Goal: Task Accomplishment & Management: Complete application form

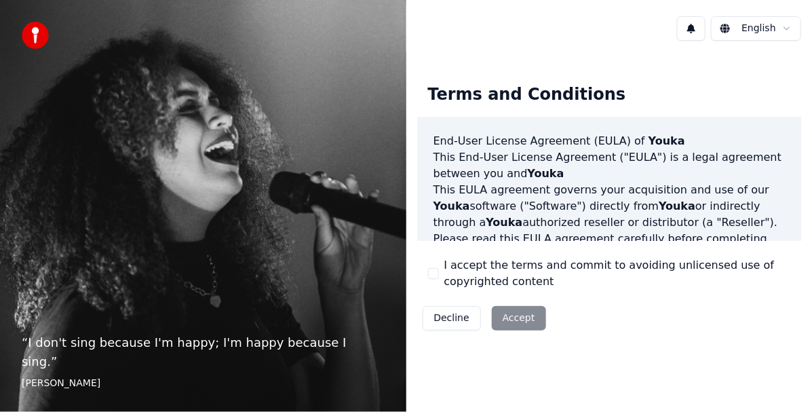
click at [437, 280] on div "I accept the terms and commit to avoiding unlicensed use of copyrighted content" at bounding box center [609, 273] width 363 height 33
click at [435, 275] on button "I accept the terms and commit to avoiding unlicensed use of copyrighted content" at bounding box center [433, 273] width 11 height 11
click at [510, 314] on button "Accept" at bounding box center [519, 318] width 54 height 24
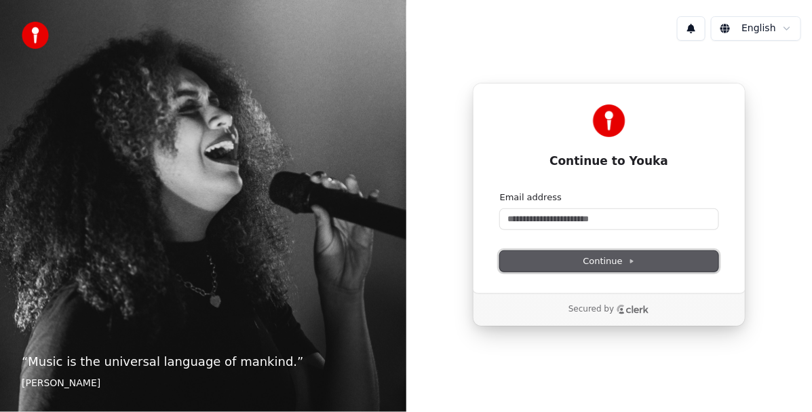
click at [613, 262] on span "Continue" at bounding box center [610, 261] width 52 height 12
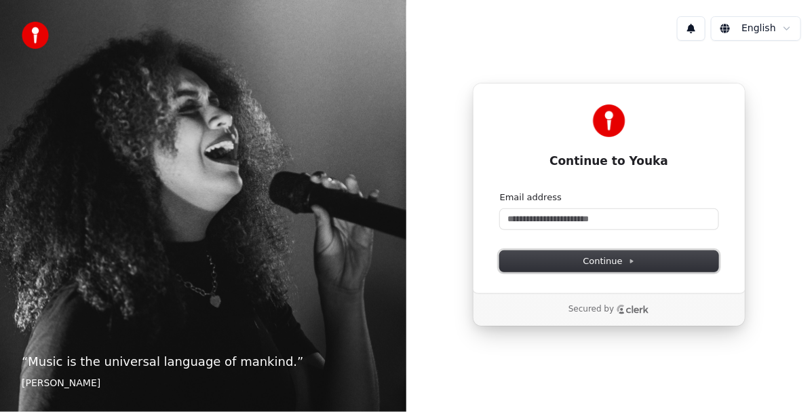
drag, startPoint x: 613, startPoint y: 262, endPoint x: 753, endPoint y: 85, distance: 225.6
click at [753, 85] on div "Continue to Youka Continue with Google or Email address Continue Secured by" at bounding box center [609, 205] width 406 height 306
click at [31, 176] on div "“ Music is the universal language of mankind. ” [PERSON_NAME]" at bounding box center [203, 206] width 406 height 412
click at [181, 197] on div "“ Music is the universal language of mankind. ” [PERSON_NAME]" at bounding box center [203, 206] width 406 height 412
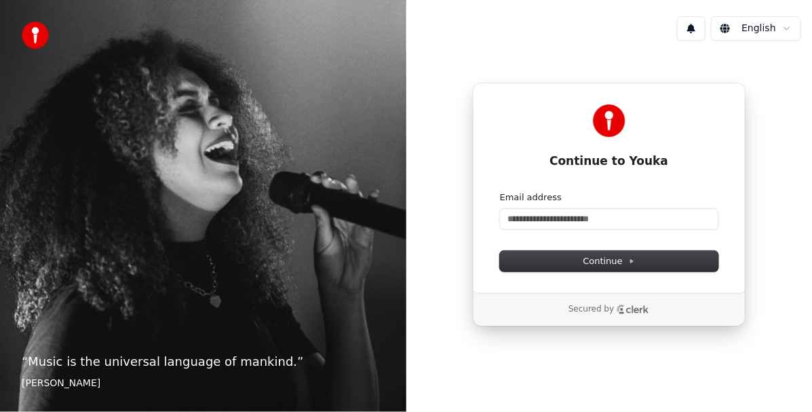
click at [613, 311] on div "Secured by" at bounding box center [609, 309] width 81 height 11
click at [567, 337] on div "Continue to Youka Continue with Google or Email address Continue Secured by" at bounding box center [609, 205] width 406 height 306
click at [605, 309] on p "Secured by" at bounding box center [591, 309] width 45 height 11
click at [601, 214] on input "Email address" at bounding box center [609, 219] width 219 height 20
click at [619, 214] on input "Email address" at bounding box center [609, 219] width 219 height 20
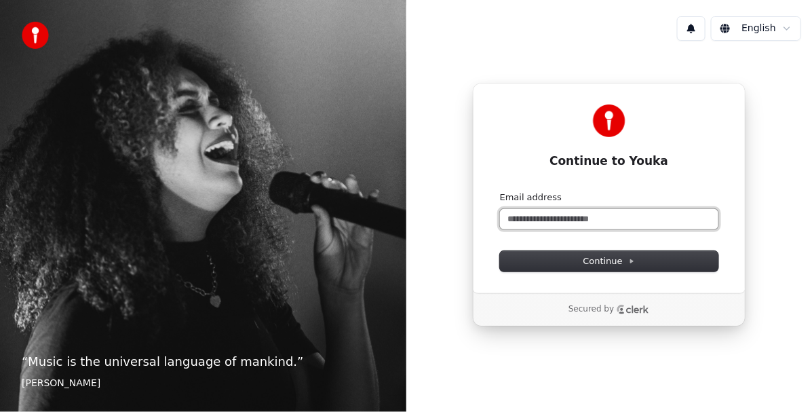
click at [525, 214] on input "Email address" at bounding box center [609, 219] width 219 height 20
click at [538, 220] on input "Email address" at bounding box center [609, 219] width 219 height 20
click at [536, 214] on input "Email address" at bounding box center [609, 219] width 219 height 20
click at [324, 219] on div "“ Music is the universal language of mankind. ” [PERSON_NAME]" at bounding box center [203, 206] width 406 height 412
click at [295, 262] on div "“ Music is the universal language of mankind. ” [PERSON_NAME]" at bounding box center [203, 206] width 406 height 412
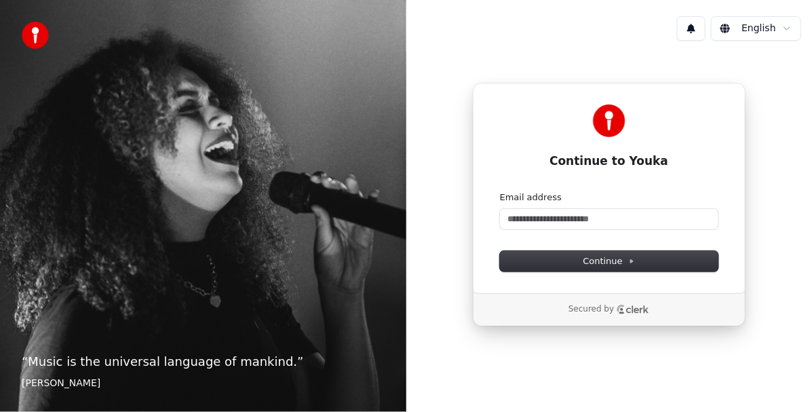
click at [595, 323] on div "Secured by" at bounding box center [609, 309] width 271 height 33
click at [471, 303] on div "Continue to Youka Continue with Google or Email address Continue Secured by" at bounding box center [609, 205] width 406 height 306
